Goal: Transaction & Acquisition: Obtain resource

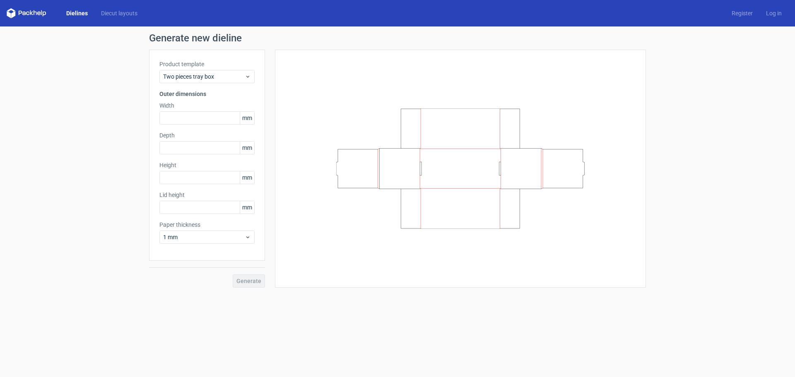
click at [81, 14] on link "Dielines" at bounding box center [77, 13] width 35 height 8
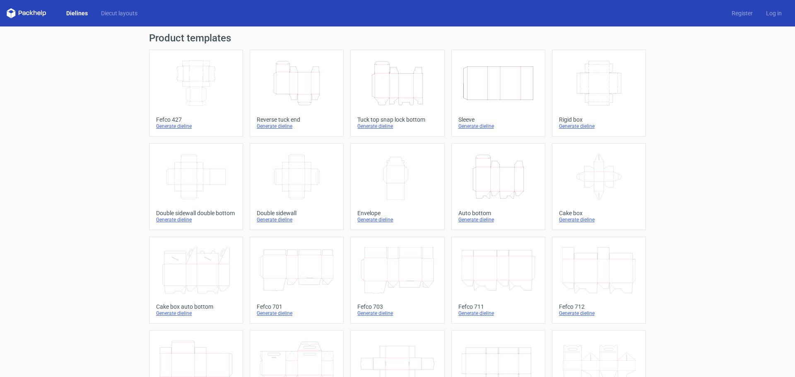
click at [300, 194] on icon "Width Depth Height" at bounding box center [296, 177] width 73 height 46
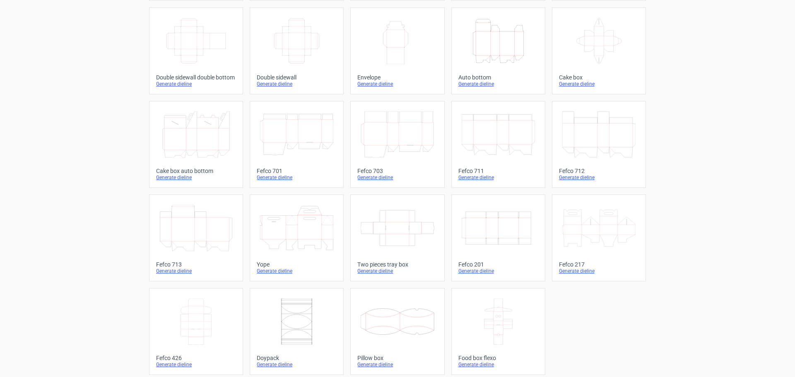
scroll to position [140, 0]
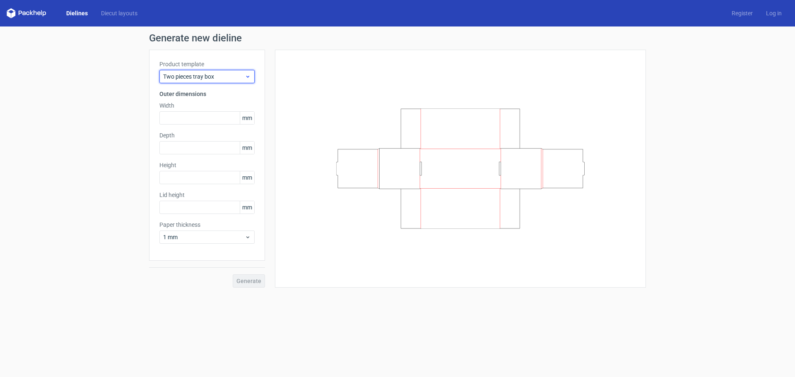
click at [219, 76] on span "Two pieces tray box" at bounding box center [204, 76] width 82 height 8
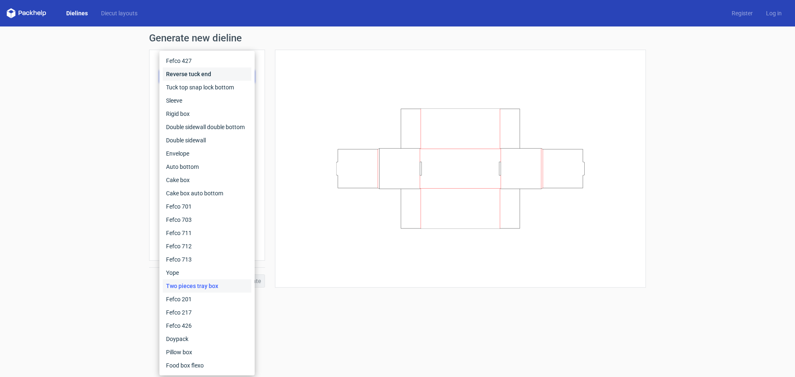
click at [219, 76] on div "Reverse tuck end" at bounding box center [207, 73] width 89 height 13
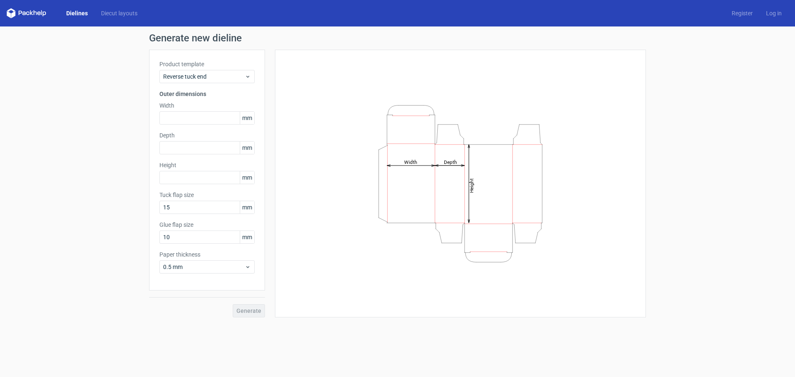
click at [75, 13] on link "Dielines" at bounding box center [77, 13] width 35 height 8
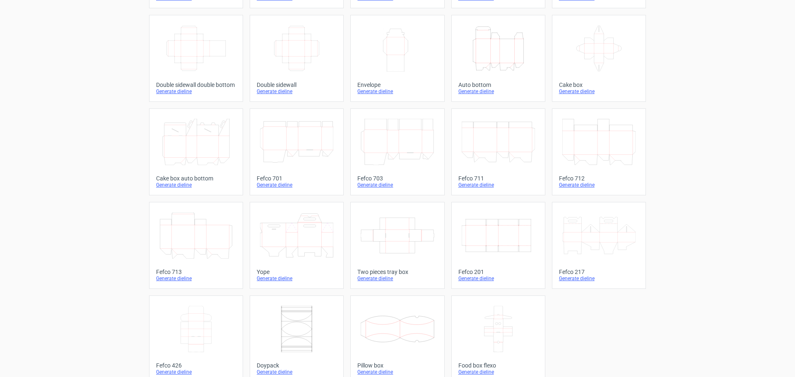
scroll to position [140, 0]
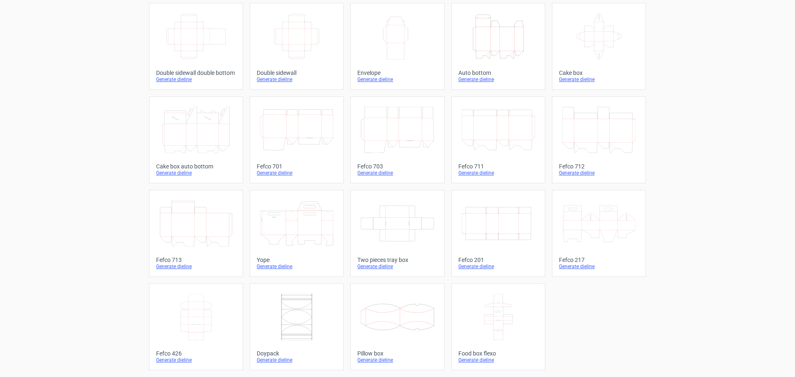
click at [740, 151] on div "Product templates Width Depth Height Fefco 427 Generate dieline Height Depth Wi…" at bounding box center [397, 131] width 795 height 491
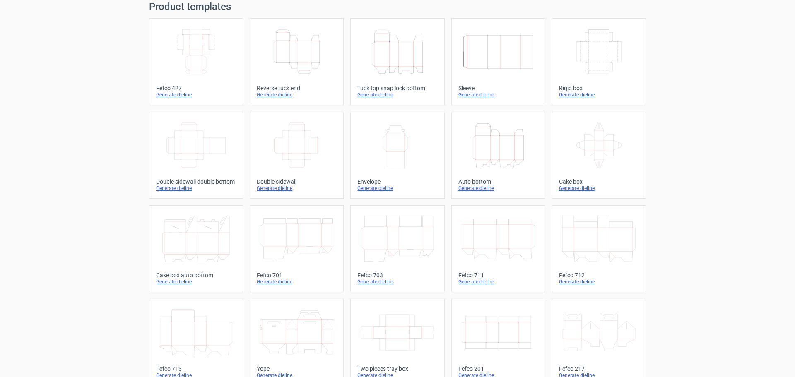
scroll to position [16, 0]
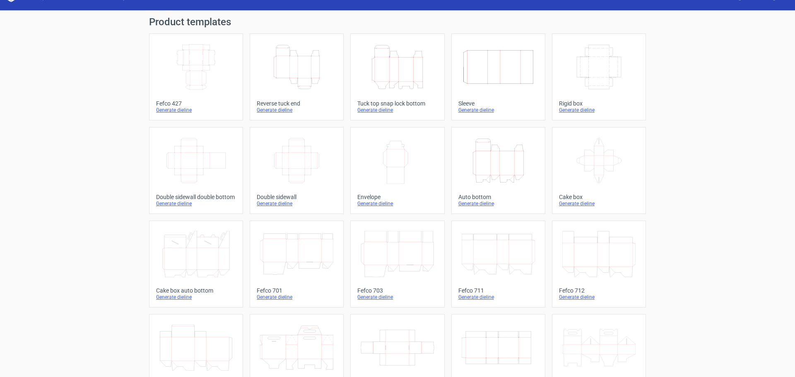
click at [294, 151] on icon "Width Depth Height" at bounding box center [296, 160] width 73 height 46
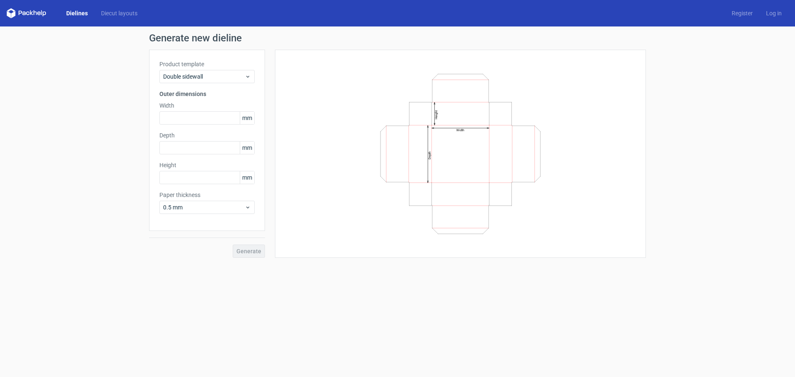
click at [72, 12] on link "Dielines" at bounding box center [77, 13] width 35 height 8
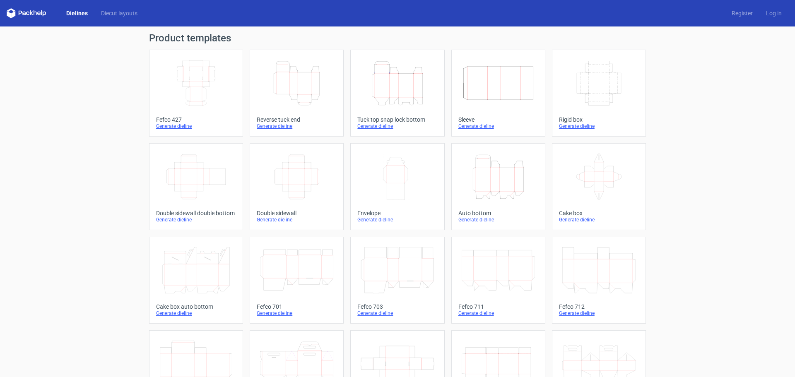
click at [303, 162] on icon "Width Depth Height" at bounding box center [296, 177] width 73 height 46
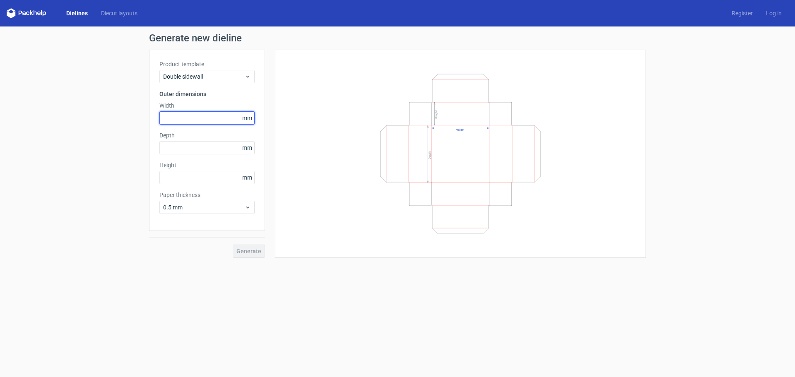
click at [186, 113] on input "text" at bounding box center [206, 117] width 95 height 13
type input "70"
click at [200, 120] on input "70" at bounding box center [206, 117] width 95 height 13
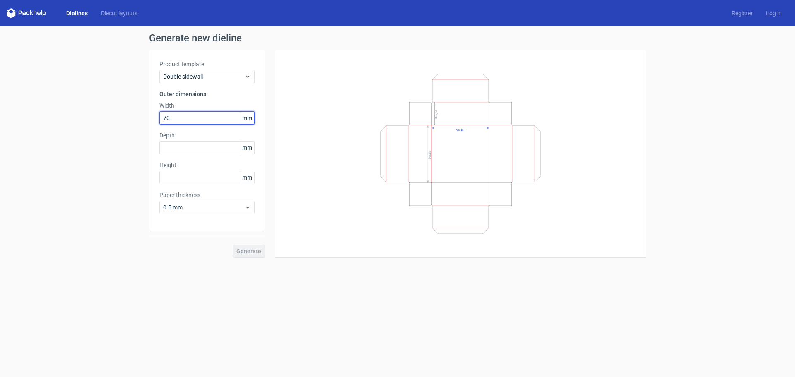
click at [200, 120] on input "70" at bounding box center [206, 117] width 95 height 13
click at [193, 147] on input "text" at bounding box center [206, 147] width 95 height 13
type input "114"
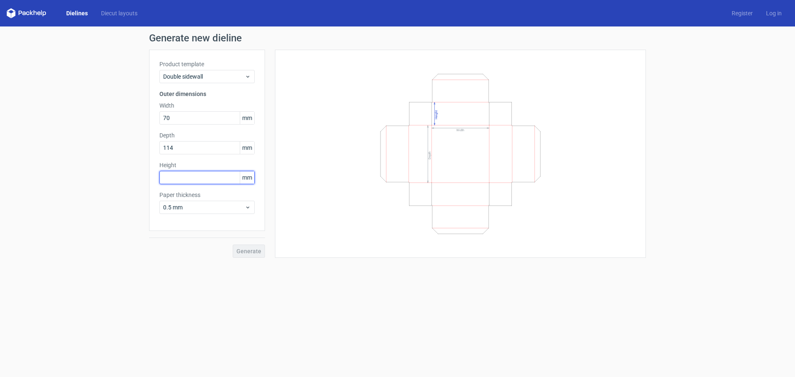
click at [193, 174] on input "text" at bounding box center [206, 177] width 95 height 13
type input "40"
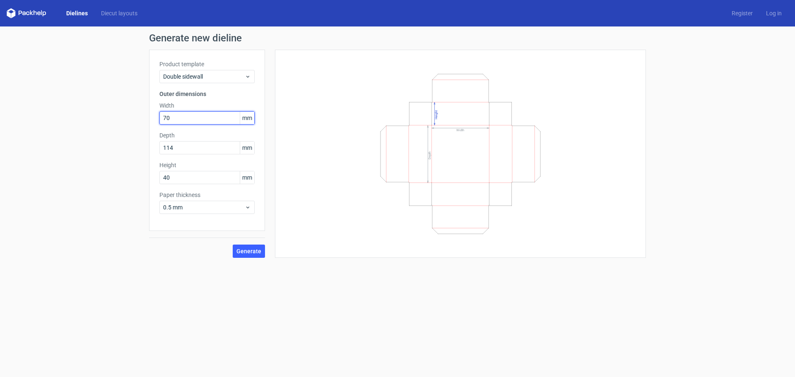
click at [192, 121] on input "70" at bounding box center [206, 117] width 95 height 13
click at [197, 208] on span "0.5 mm" at bounding box center [204, 207] width 82 height 8
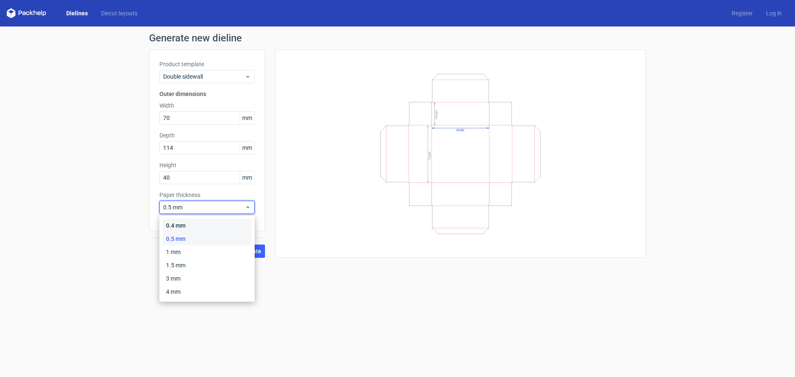
click at [197, 224] on div "0.4 mm" at bounding box center [207, 225] width 89 height 13
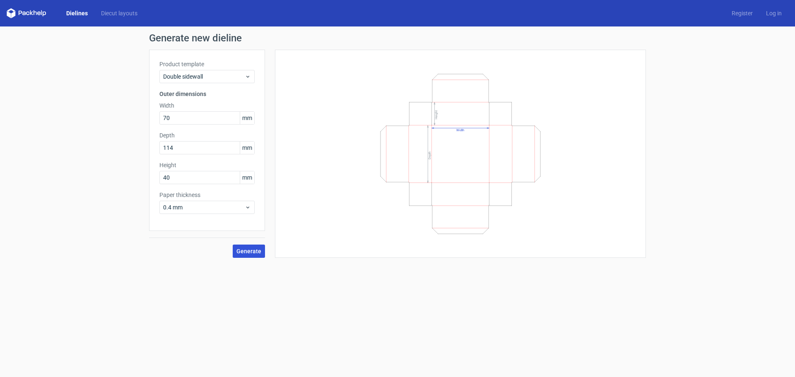
click at [258, 251] on span "Generate" at bounding box center [248, 251] width 25 height 6
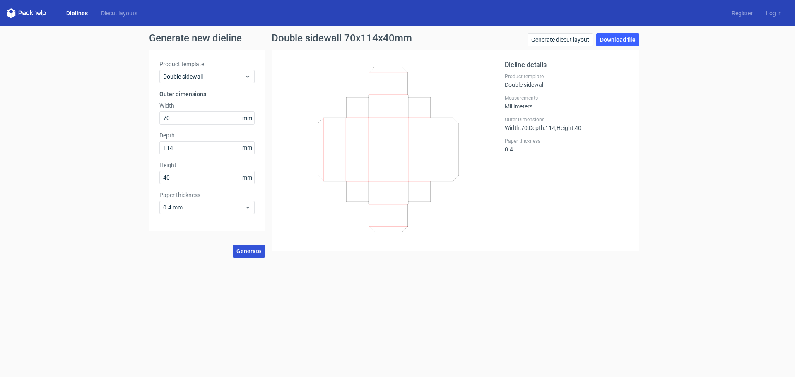
click at [246, 255] on button "Generate" at bounding box center [249, 251] width 32 height 13
click at [622, 37] on link "Download file" at bounding box center [617, 39] width 43 height 13
